Goal: Find specific page/section: Find specific page/section

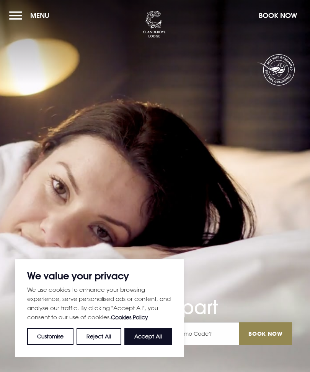
click at [20, 19] on button "Menu" at bounding box center [31, 15] width 44 height 16
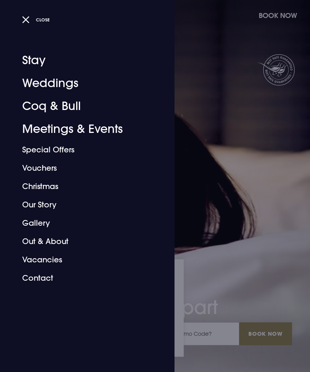
click at [37, 104] on link "Coq & Bull" at bounding box center [82, 106] width 121 height 23
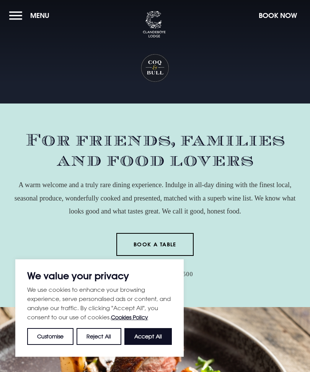
click at [160, 332] on button "Accept All" at bounding box center [147, 336] width 47 height 17
checkbox input "true"
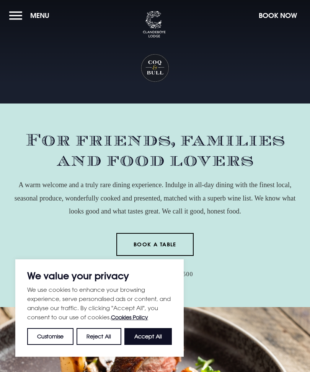
checkbox input "true"
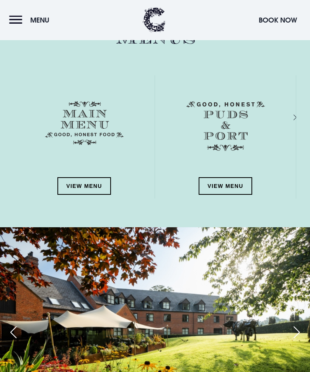
scroll to position [945, 0]
click at [62, 186] on link "View Menu" at bounding box center [83, 186] width 53 height 18
click at [230, 188] on link "View Menu" at bounding box center [224, 186] width 53 height 18
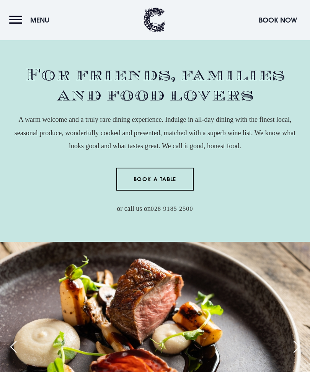
scroll to position [0, 0]
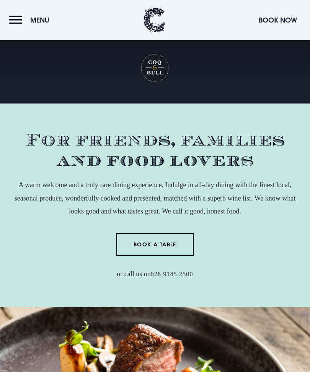
click at [22, 17] on button "Menu" at bounding box center [31, 20] width 44 height 16
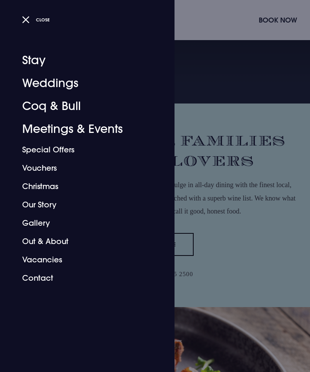
click at [34, 152] on link "Special Offers" at bounding box center [82, 150] width 121 height 18
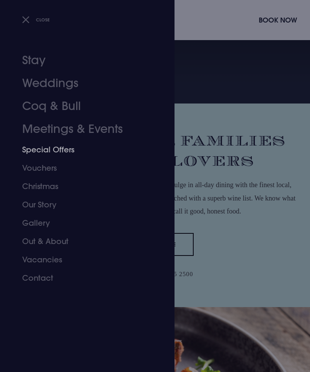
click at [44, 132] on link "Meetings & Events" at bounding box center [82, 129] width 121 height 23
